Goal: Communication & Community: Answer question/provide support

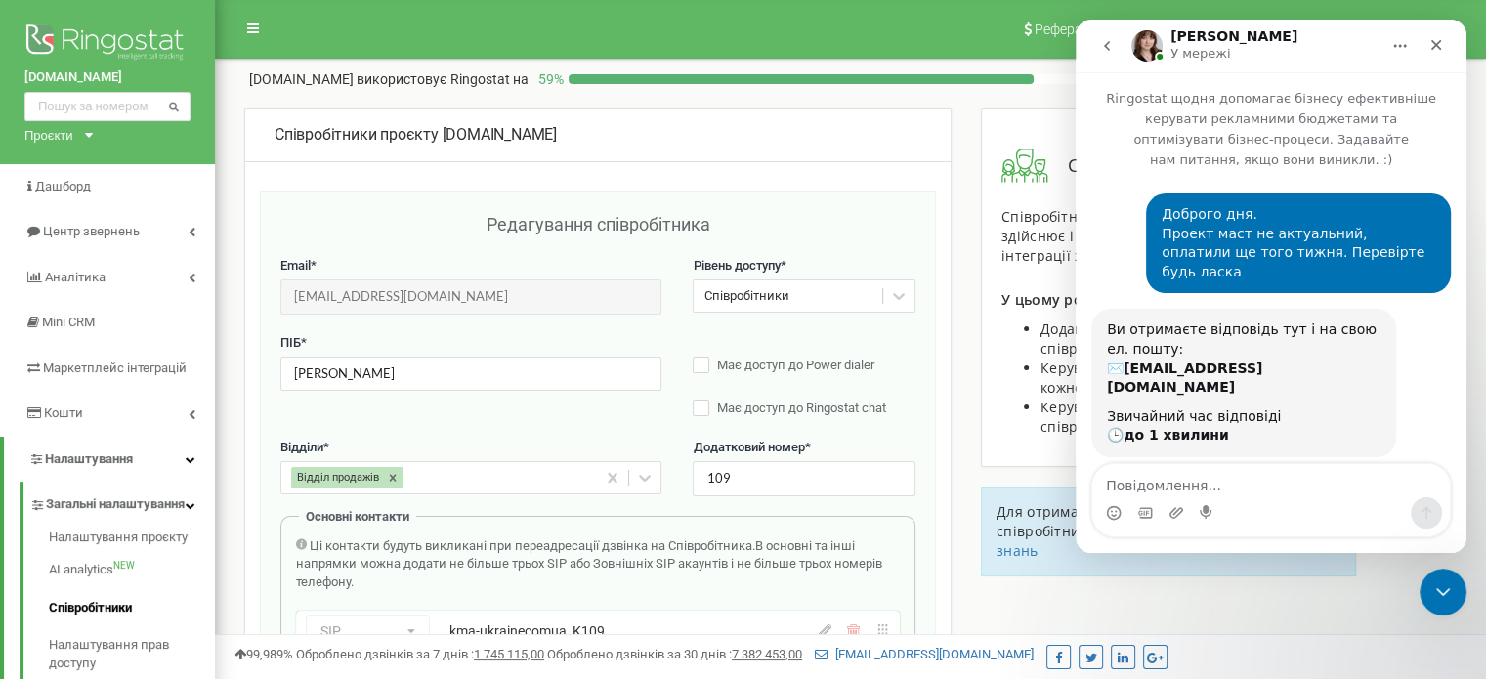
scroll to position [719, 0]
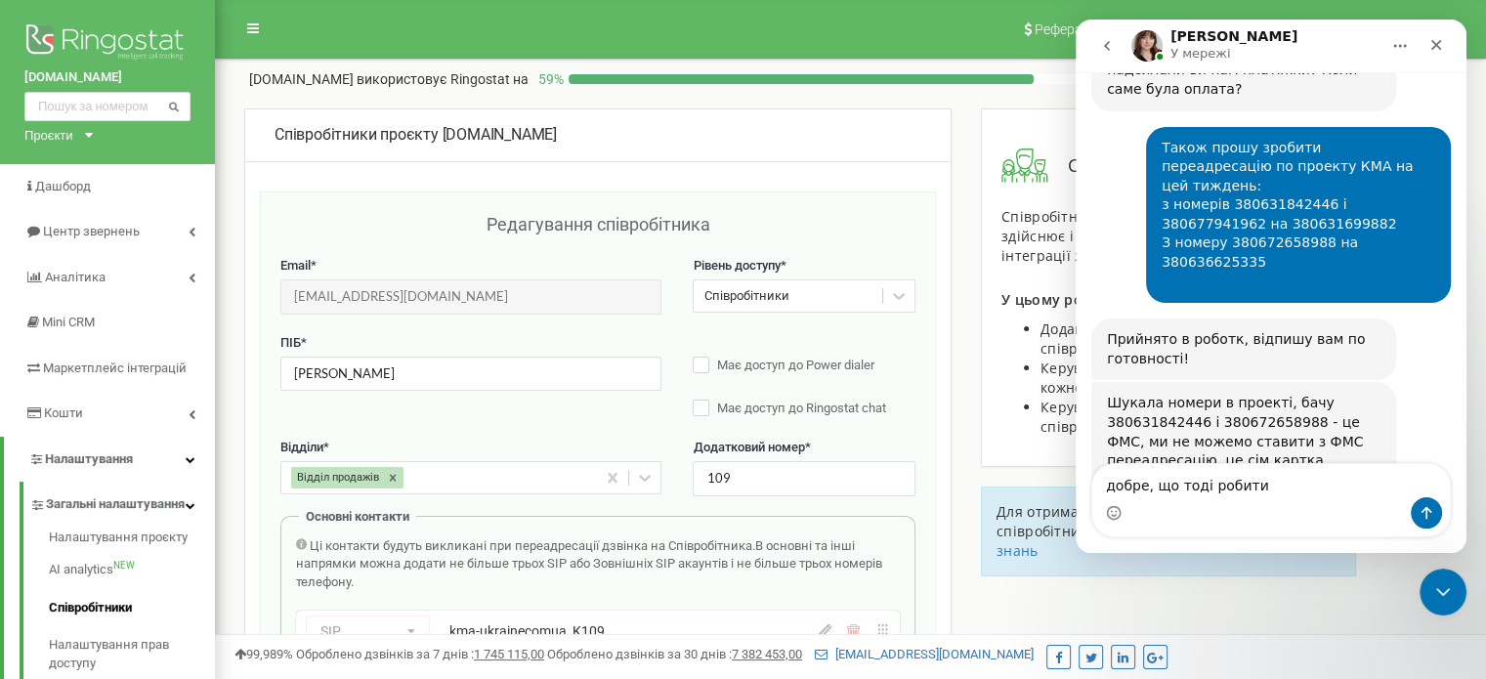
click at [1154, 495] on textarea "добре, що тоді робити" at bounding box center [1271, 480] width 358 height 33
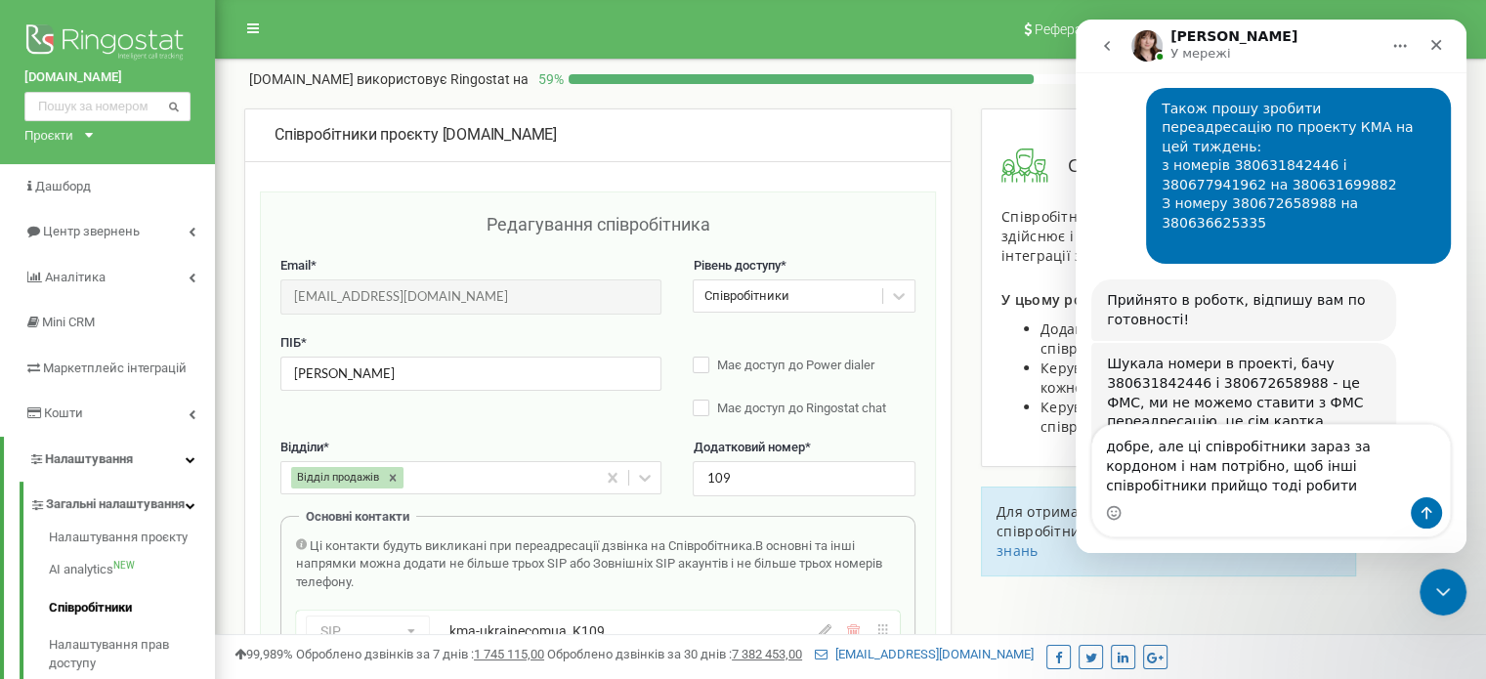
scroll to position [758, 0]
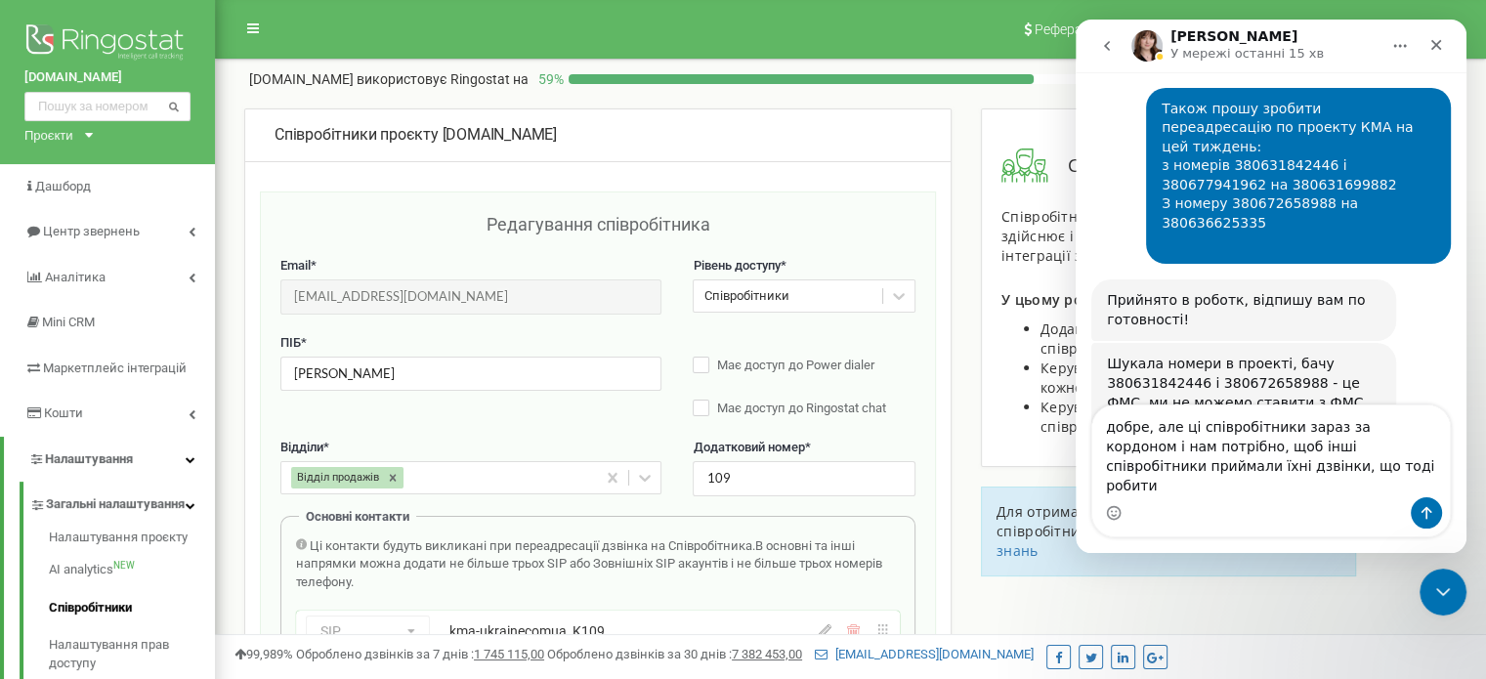
click at [1261, 493] on textarea "добре, але ці співробітники зараз за кордоном і нам потрібно, щоб інші співробі…" at bounding box center [1271, 451] width 358 height 92
type textarea "добре, але ці співробітники зараз за кордоном і нам потрібно, щоб інші співробі…"
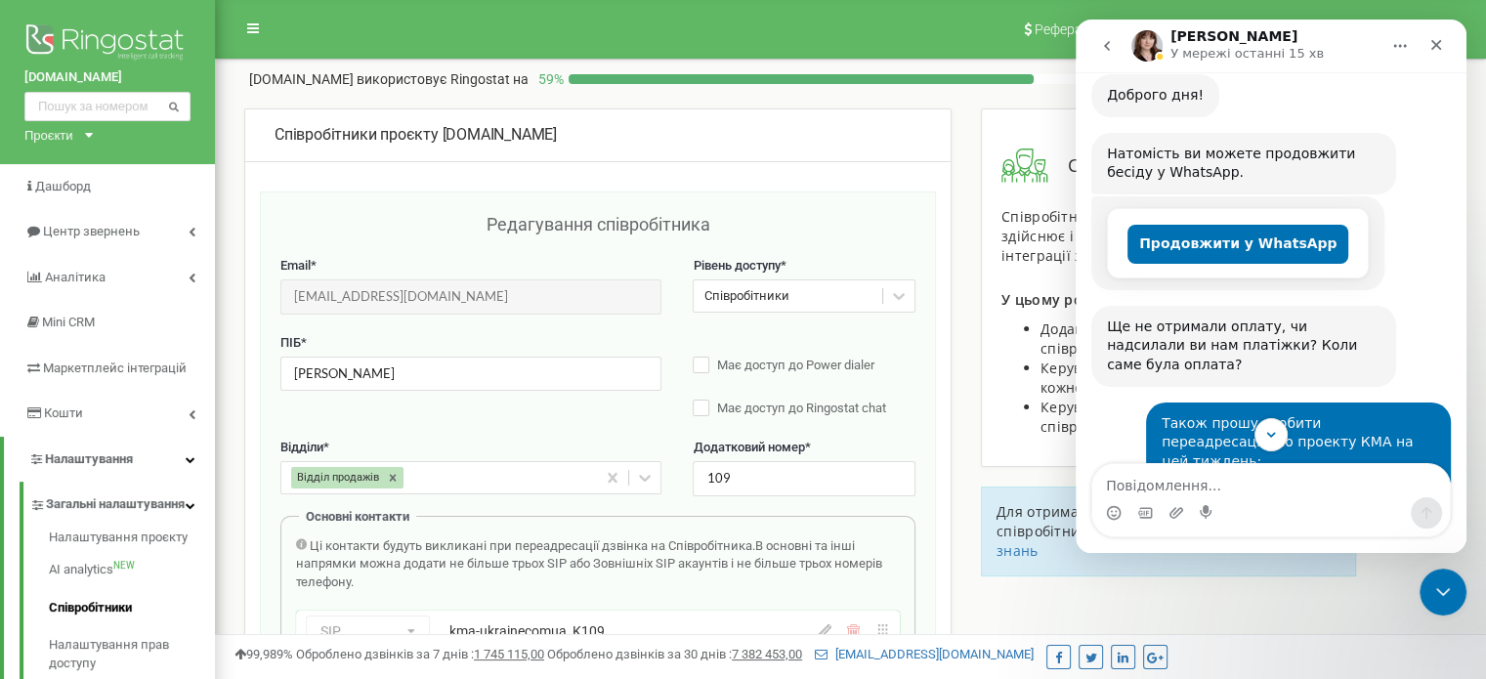
scroll to position [346, 0]
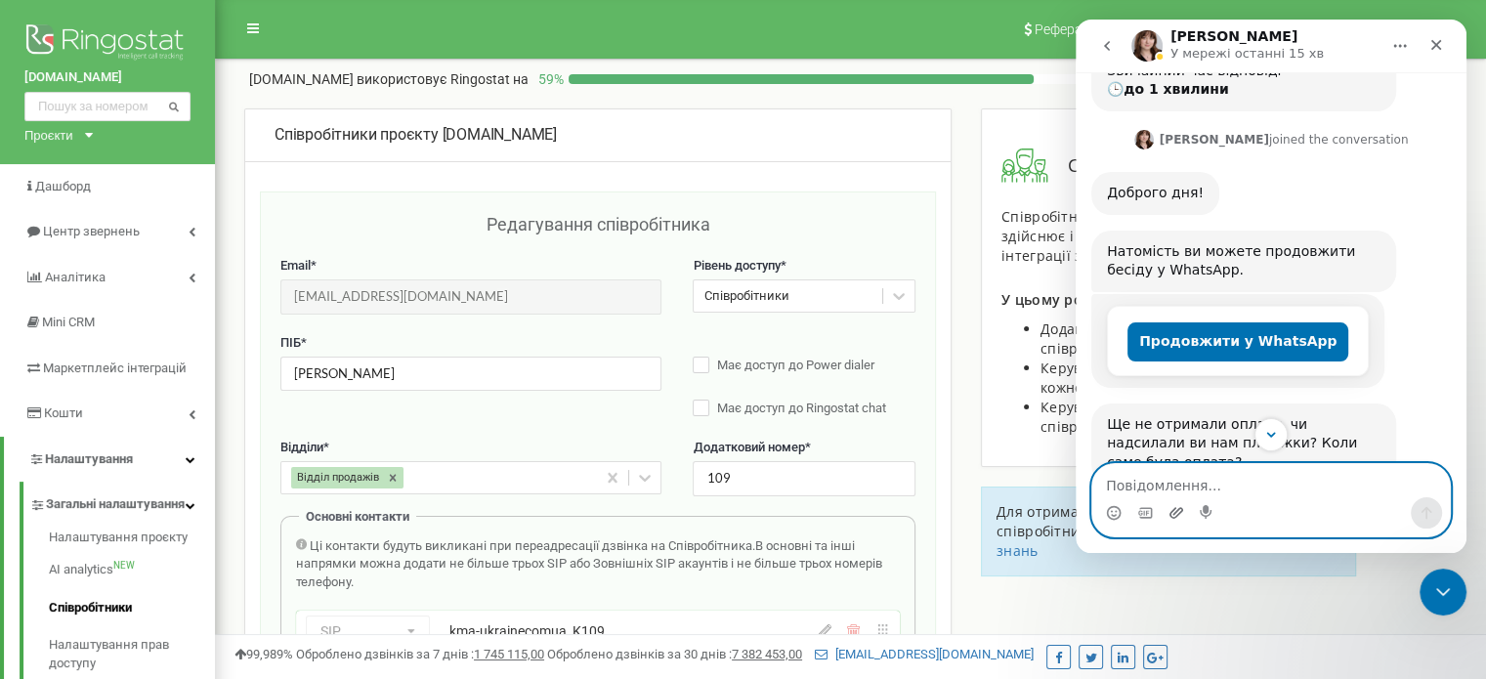
click at [1179, 507] on icon "Завантажити вкладений файл" at bounding box center [1176, 513] width 16 height 16
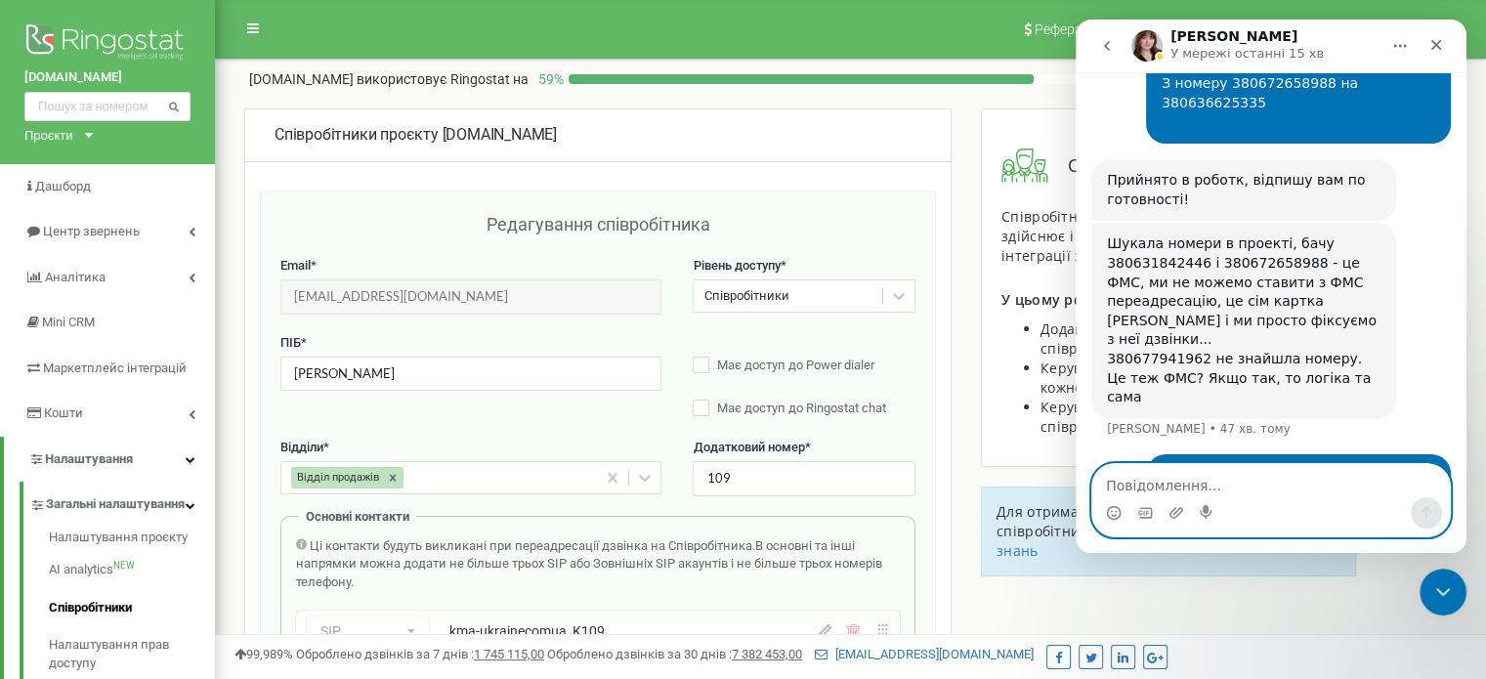
scroll to position [881, 0]
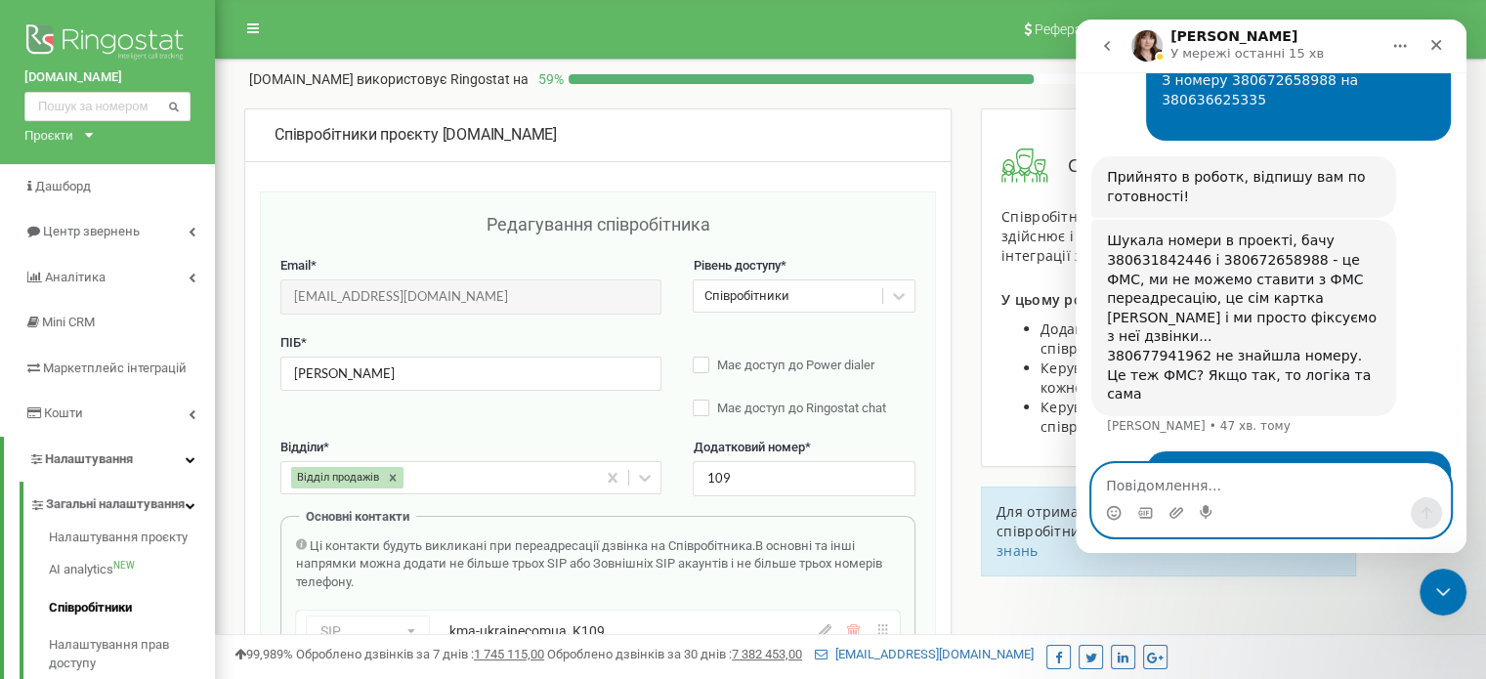
click at [1227, 483] on textarea "Повідомлення..." at bounding box center [1271, 480] width 358 height 33
type textarea "є платіж"
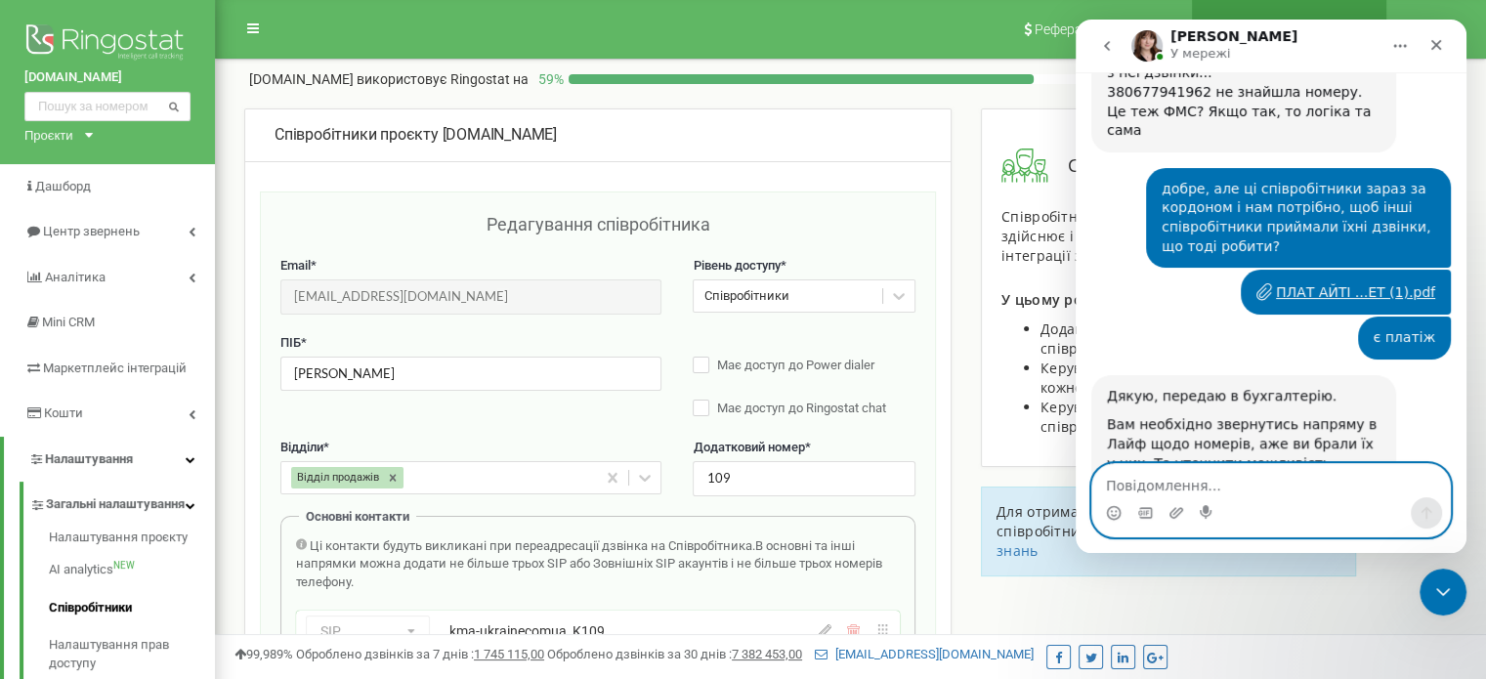
scroll to position [1153, 0]
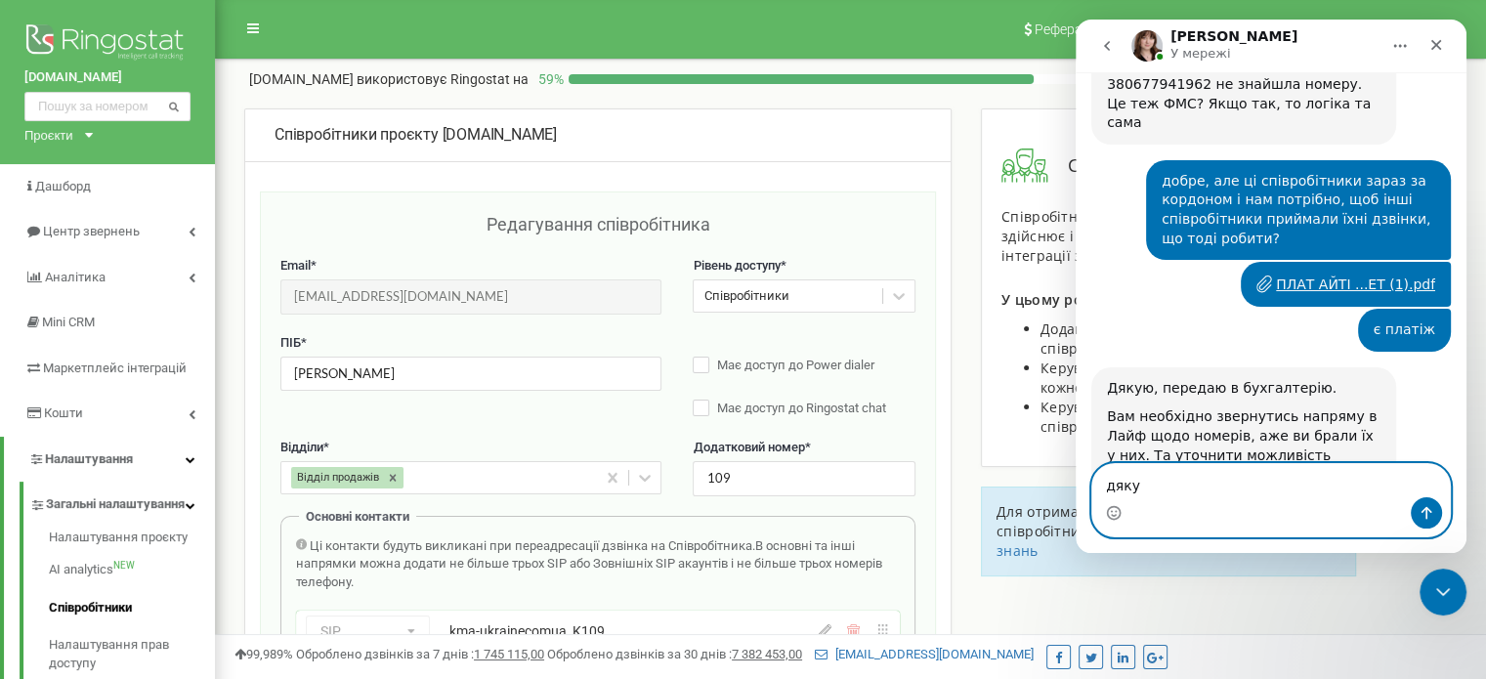
type textarea "дякую"
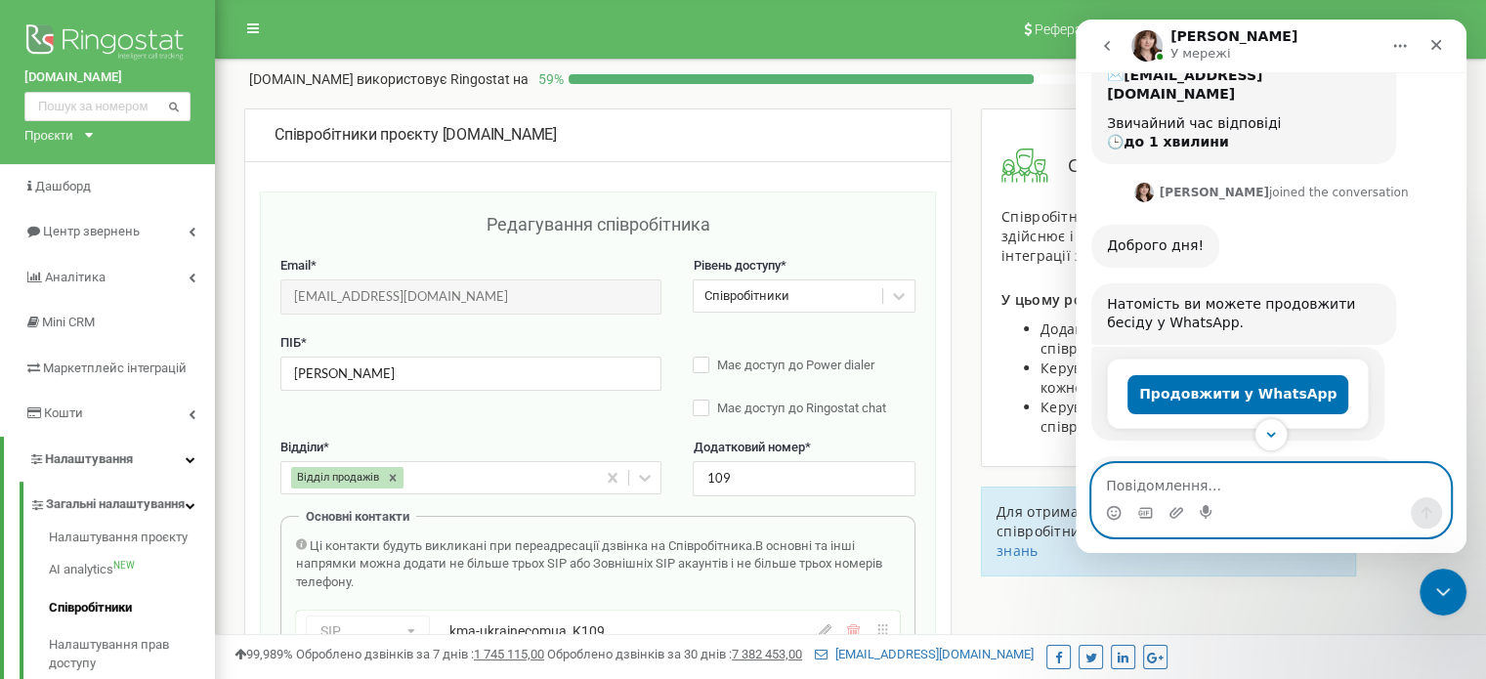
scroll to position [488, 0]
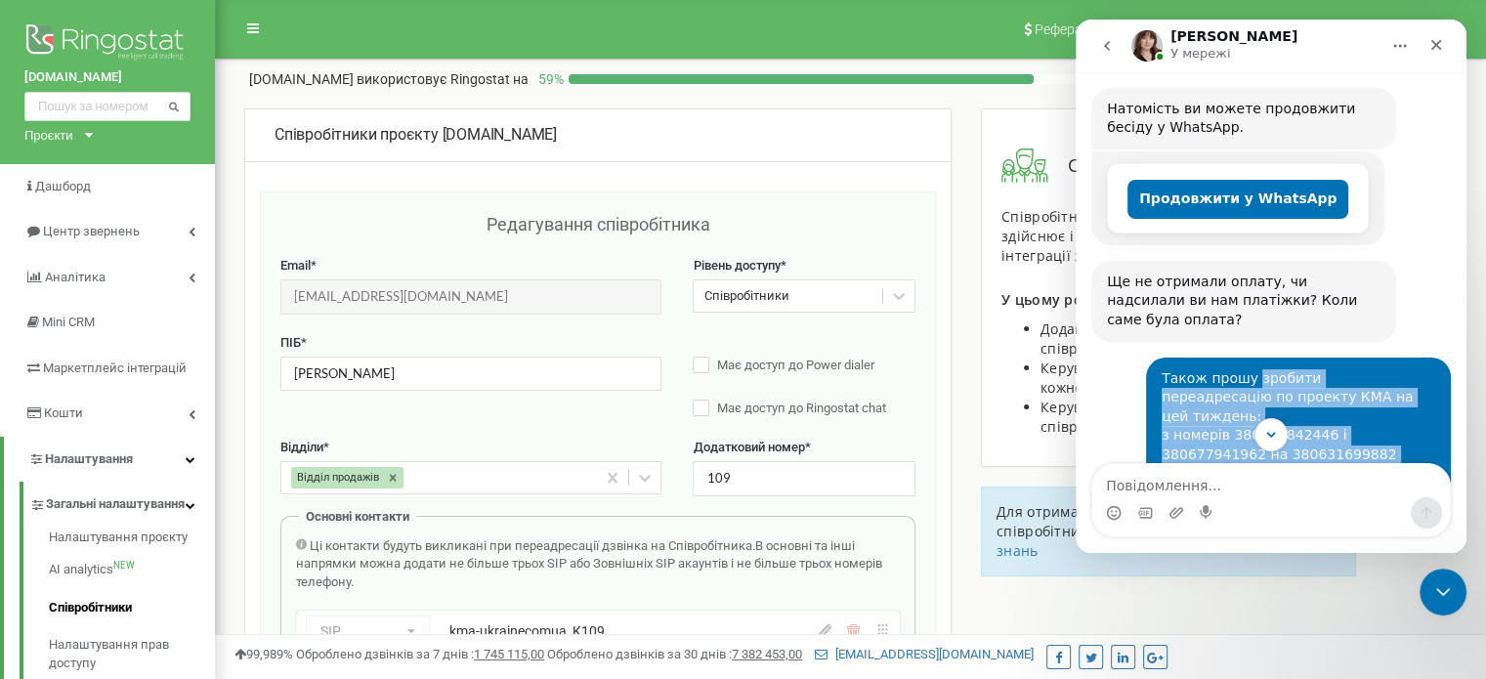
drag, startPoint x: 1240, startPoint y: 298, endPoint x: 1415, endPoint y: 382, distance: 194.9
click at [1415, 382] on div "Також прошу зробити переадресацію по проекту КМА на цей тиждень: з номерів 3806…" at bounding box center [1298, 445] width 274 height 153
copy div "зробити переадресацію по проекту КМА на цей тиждень: з номерів 380631842446 і 3…"
